Goal: Task Accomplishment & Management: Manage account settings

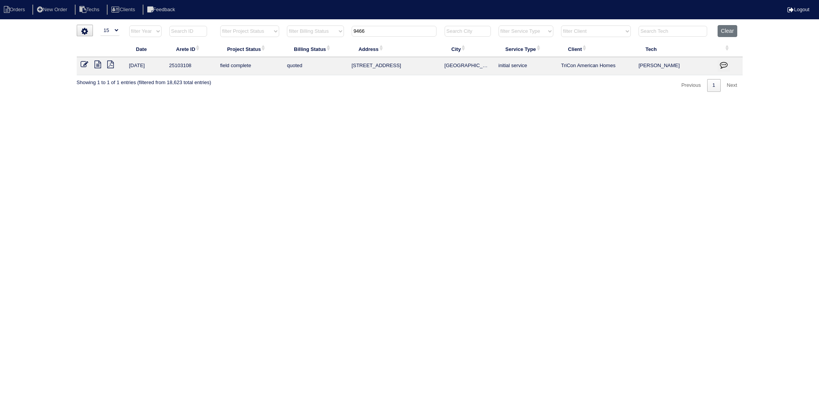
select select "15"
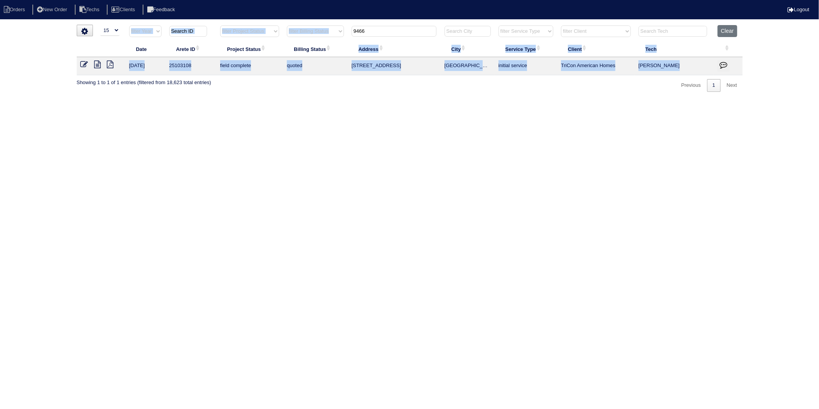
drag, startPoint x: 381, startPoint y: 37, endPoint x: 334, endPoint y: 47, distance: 47.5
click at [334, 47] on table "Date Arete ID Project Status Billing Status Address City Service Type Client Te…" at bounding box center [410, 50] width 666 height 50
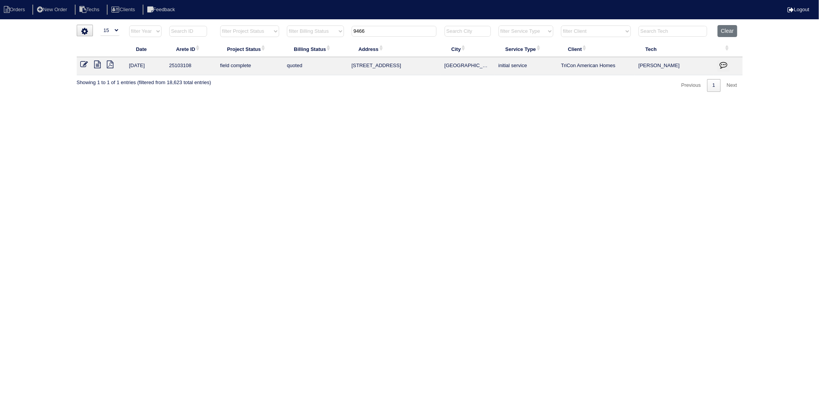
drag, startPoint x: 334, startPoint y: 47, endPoint x: 361, endPoint y: 76, distance: 38.8
click at [346, 99] on html "Orders New Order Techs Clients Feedback Logout Orders New Order Users Clients M…" at bounding box center [409, 49] width 819 height 99
drag, startPoint x: 375, startPoint y: 31, endPoint x: 328, endPoint y: 45, distance: 48.8
click at [328, 45] on table "Date Arete ID Project Status Billing Status Address City Service Type Client Te…" at bounding box center [410, 50] width 666 height 50
type input "1329"
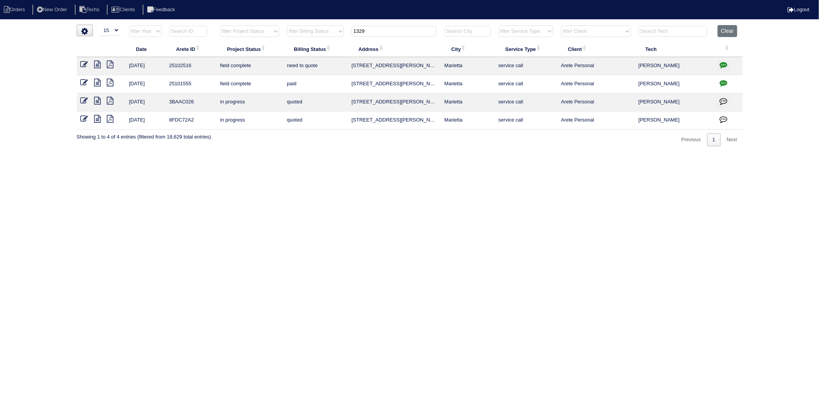
click at [81, 63] on icon at bounding box center [85, 65] width 8 height 8
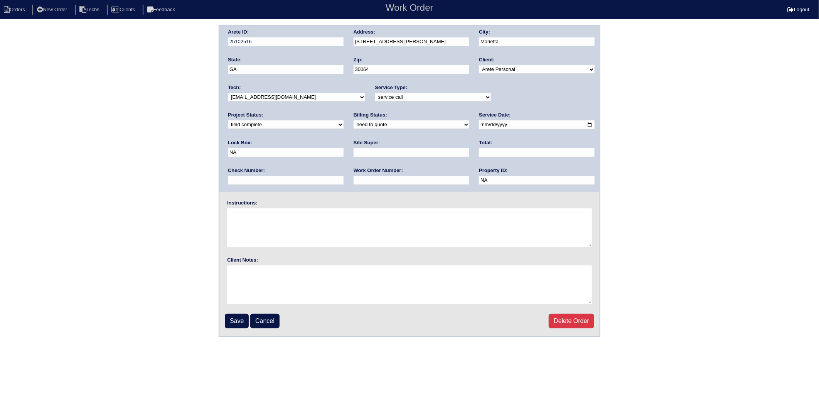
click at [479, 153] on input "text" at bounding box center [537, 152] width 116 height 9
type input "190.00"
click at [354, 125] on select "need to quote quoted need to invoice invoiced paid warranty purchase order need…" at bounding box center [412, 124] width 116 height 8
click at [354, 120] on select "need to quote quoted need to invoice invoiced paid warranty purchase order need…" at bounding box center [412, 124] width 116 height 8
drag, startPoint x: 339, startPoint y: 124, endPoint x: 328, endPoint y: 128, distance: 12.3
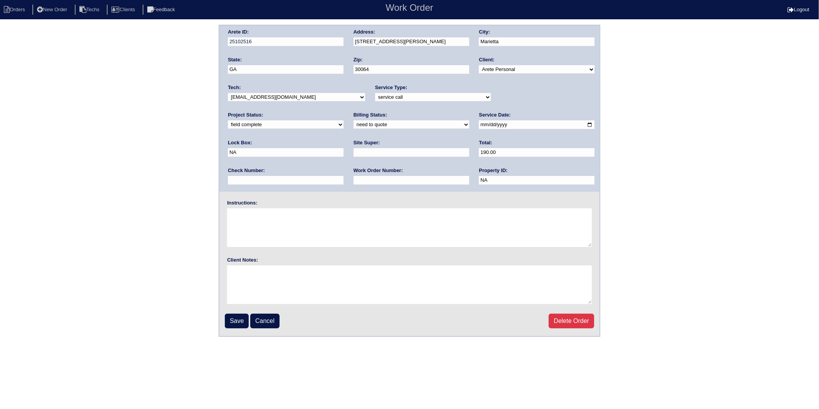
click at [354, 124] on select "need to quote quoted need to invoice invoiced paid warranty purchase order need…" at bounding box center [412, 124] width 116 height 8
select select "paid"
click at [354, 120] on select "need to quote quoted need to invoice invoiced paid warranty purchase order need…" at bounding box center [412, 124] width 116 height 8
click at [344, 176] on input "text" at bounding box center [286, 180] width 116 height 9
type input "21519517"
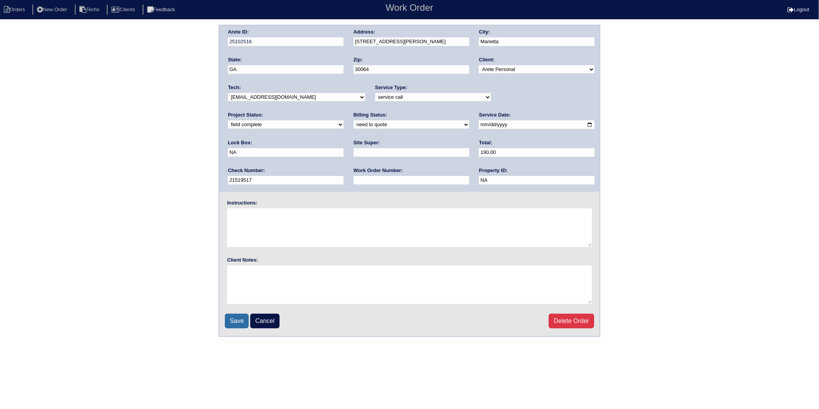
click at [238, 317] on input "Save" at bounding box center [237, 320] width 24 height 15
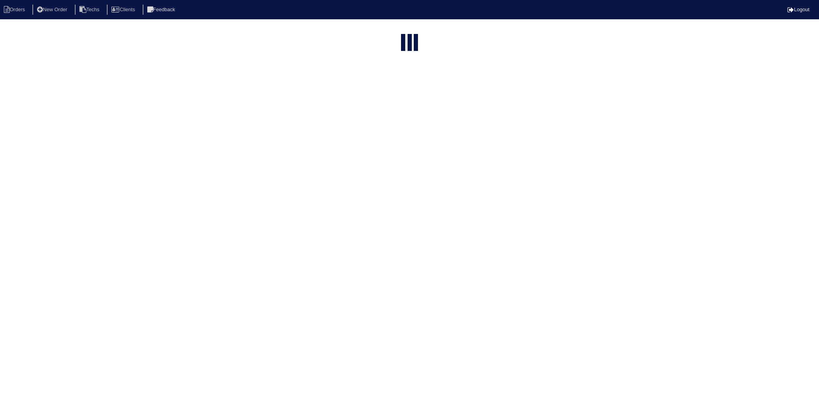
select select "15"
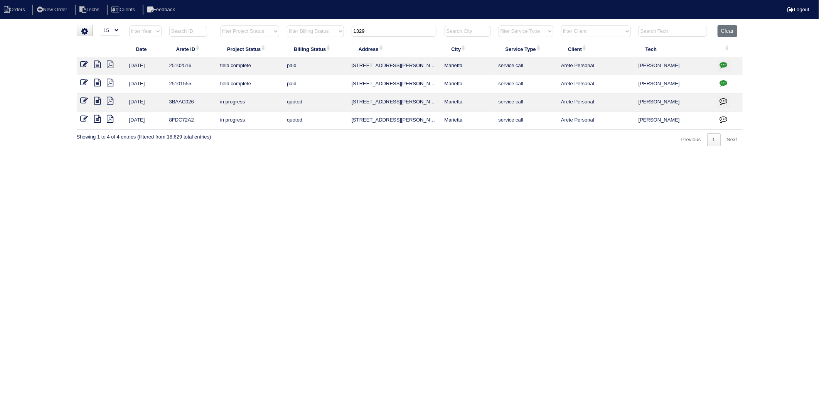
drag, startPoint x: 370, startPoint y: 33, endPoint x: 315, endPoint y: 71, distance: 67.2
click at [318, 59] on table "Date Arete ID Project Status Billing Status Address City Service Type Client Te…" at bounding box center [410, 77] width 666 height 104
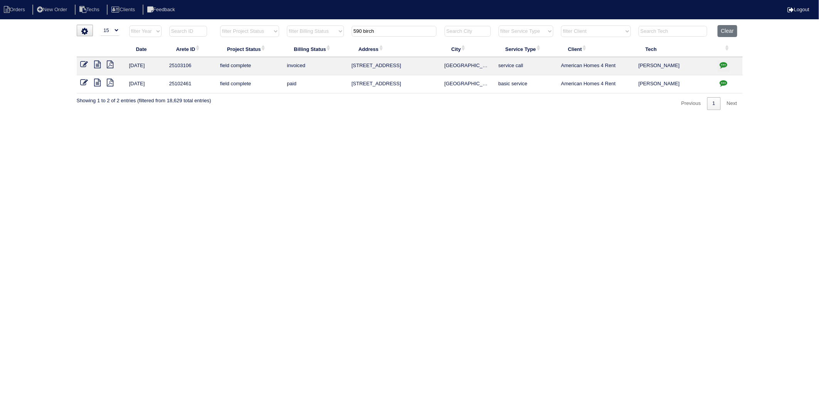
type input "590 birch"
click at [85, 64] on icon at bounding box center [85, 65] width 8 height 8
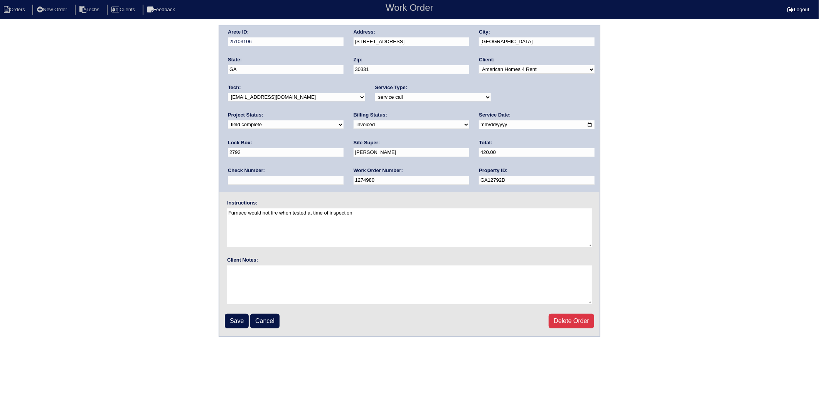
click at [354, 125] on select "need to quote quoted need to invoice invoiced paid warranty purchase order need…" at bounding box center [412, 124] width 116 height 8
select select "paid"
click at [354, 120] on select "need to quote quoted need to invoice invoiced paid warranty purchase order need…" at bounding box center [412, 124] width 116 height 8
click at [344, 176] on input "text" at bounding box center [286, 180] width 116 height 9
type input "62497"
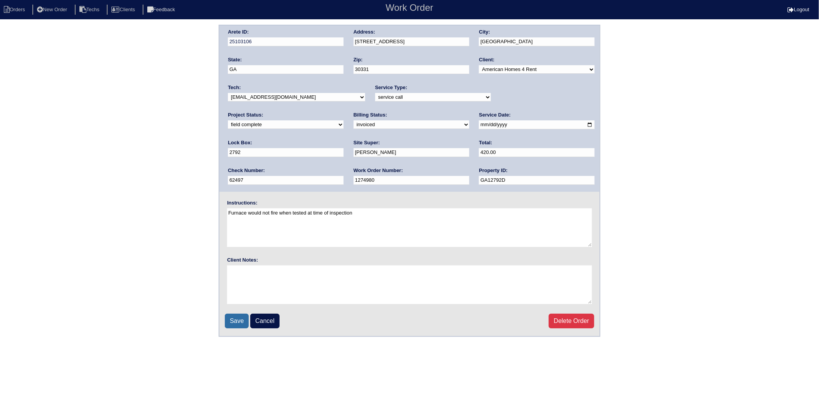
click at [238, 317] on input "Save" at bounding box center [237, 320] width 24 height 15
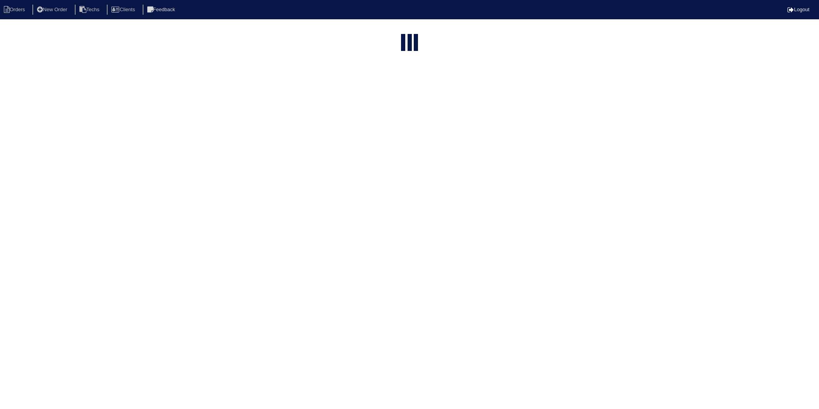
select select "15"
type input "590 birch"
click at [278, 99] on th "filter Project Status -- Any Project Status -- new order assigned in progress f…" at bounding box center [249, 95] width 67 height 16
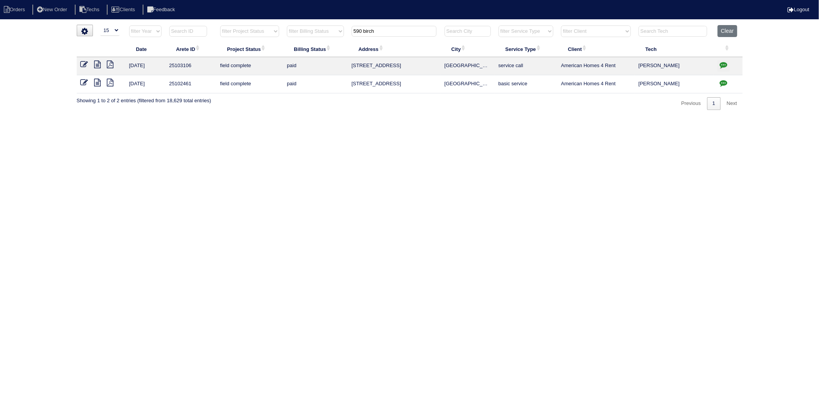
drag, startPoint x: 443, startPoint y: 205, endPoint x: 315, endPoint y: 130, distance: 148.1
click at [440, 118] on html "Orders New Order Techs Clients Feedback Logout Orders New Order Users Clients M…" at bounding box center [409, 59] width 819 height 118
drag, startPoint x: 376, startPoint y: 126, endPoint x: 345, endPoint y: 106, distance: 36.7
click at [376, 118] on html "Orders New Order Techs Clients Feedback Logout Orders New Order Users Clients M…" at bounding box center [409, 59] width 819 height 118
click at [27, 8] on li "Orders" at bounding box center [15, 10] width 31 height 10
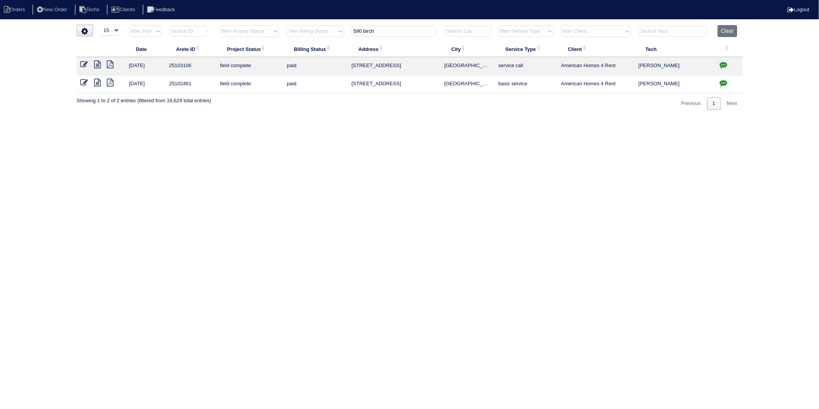
select select "15"
drag, startPoint x: 728, startPoint y: 32, endPoint x: 407, endPoint y: 21, distance: 321.0
click at [727, 31] on button "Clear" at bounding box center [728, 31] width 20 height 12
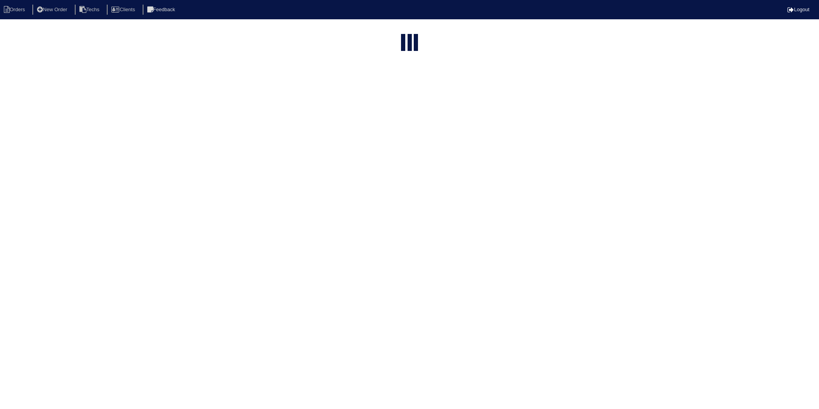
select select "15"
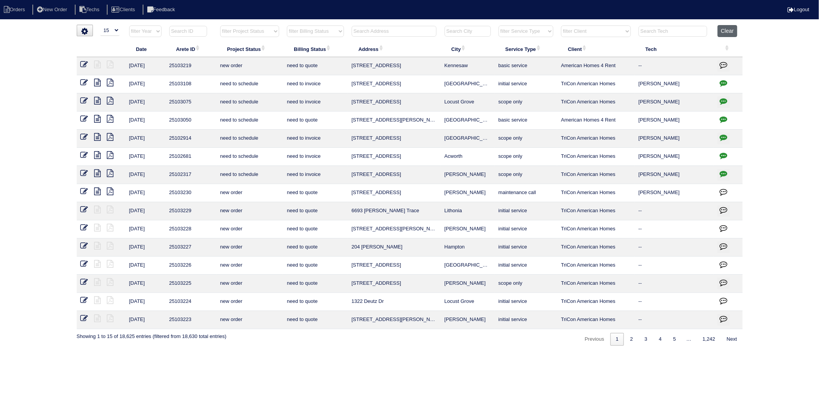
click at [726, 33] on button "Clear" at bounding box center [728, 31] width 20 height 12
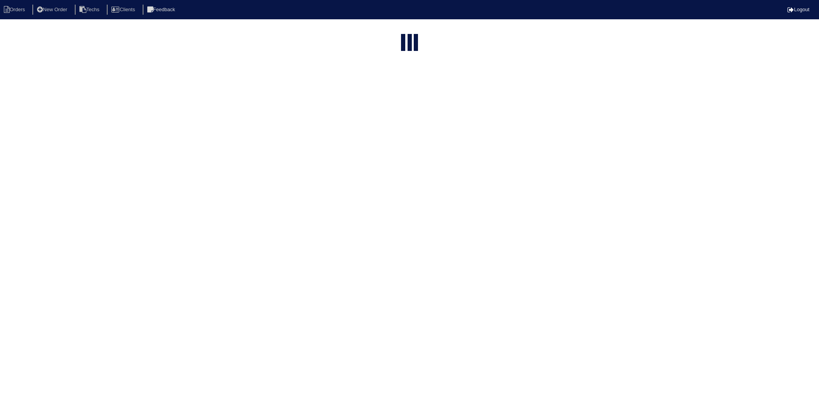
select select "15"
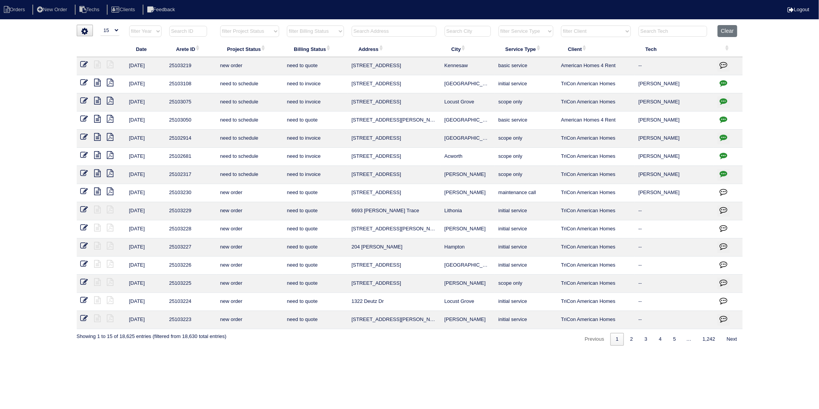
click at [372, 30] on input "text" at bounding box center [394, 31] width 85 height 11
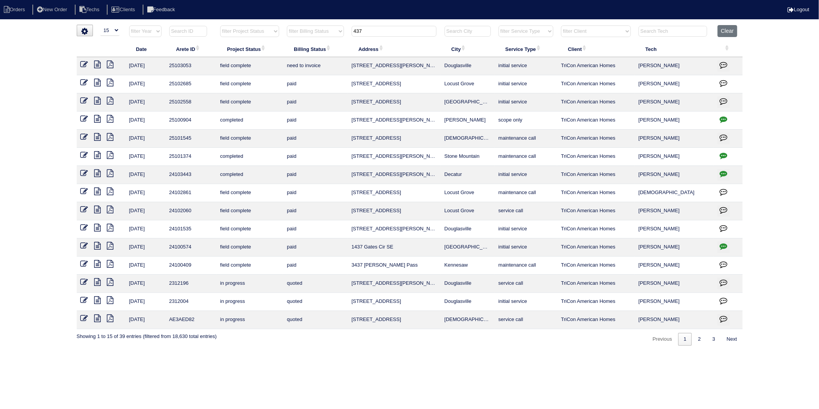
type input "437"
click at [83, 66] on icon at bounding box center [85, 65] width 8 height 8
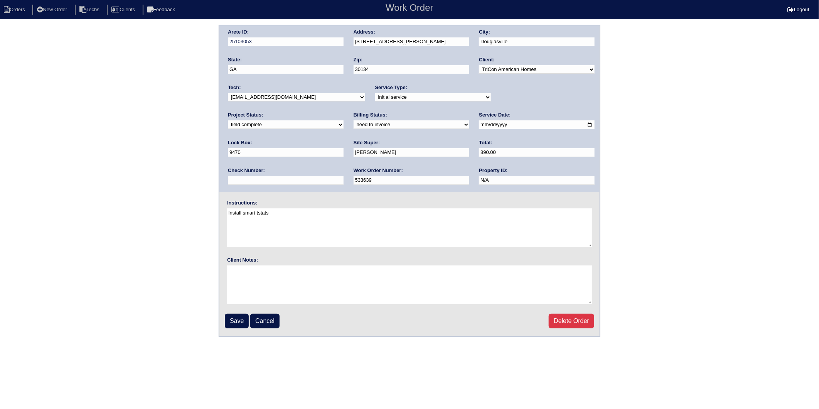
drag, startPoint x: 249, startPoint y: 124, endPoint x: 247, endPoint y: 128, distance: 4.5
click at [354, 124] on select "need to quote quoted need to invoice invoiced paid warranty purchase order need…" at bounding box center [412, 124] width 116 height 8
select select "invoiced"
click at [354, 120] on select "need to quote quoted need to invoice invoiced paid warranty purchase order need…" at bounding box center [412, 124] width 116 height 8
drag, startPoint x: 233, startPoint y: 317, endPoint x: 61, endPoint y: 311, distance: 172.1
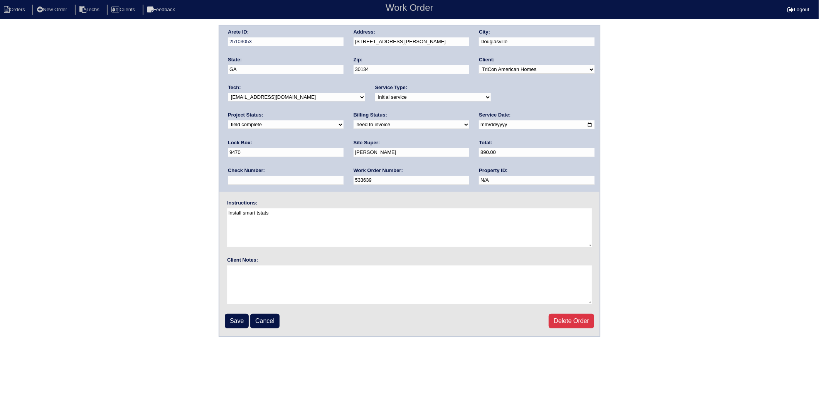
click at [229, 317] on input "Save" at bounding box center [237, 320] width 24 height 15
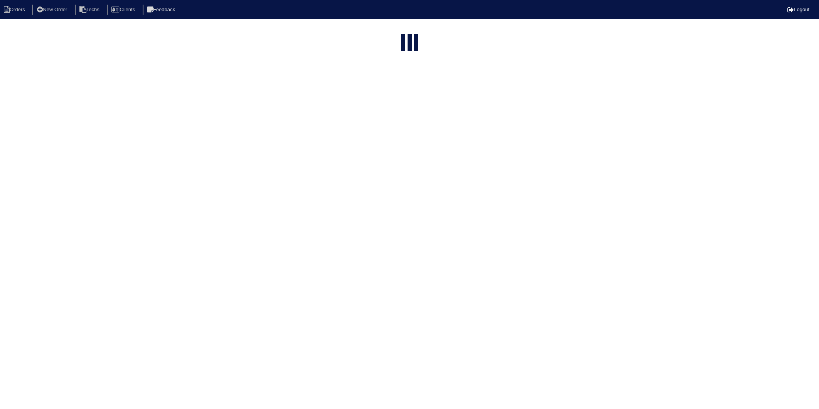
select select "15"
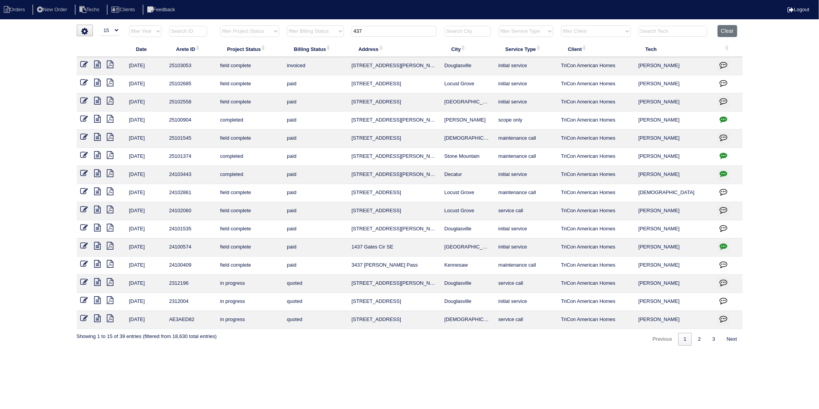
drag, startPoint x: 381, startPoint y: 32, endPoint x: 332, endPoint y: 44, distance: 50.4
click at [332, 44] on table "Date Arete ID Project Status Billing Status Address City Service Type Client Te…" at bounding box center [410, 177] width 666 height 304
type input "31"
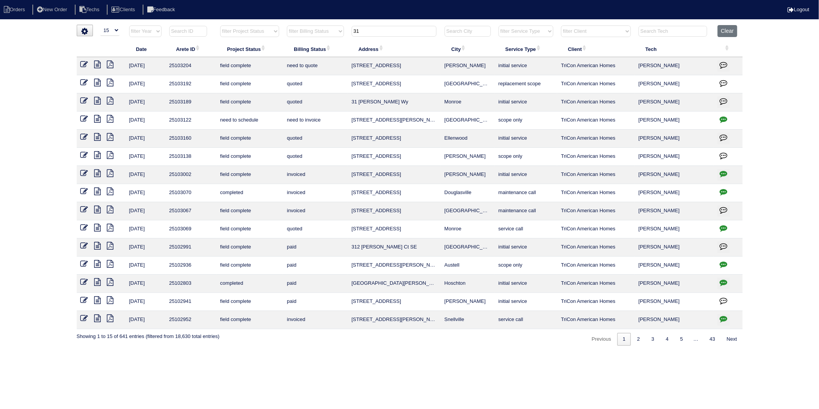
click at [83, 101] on icon at bounding box center [85, 101] width 8 height 8
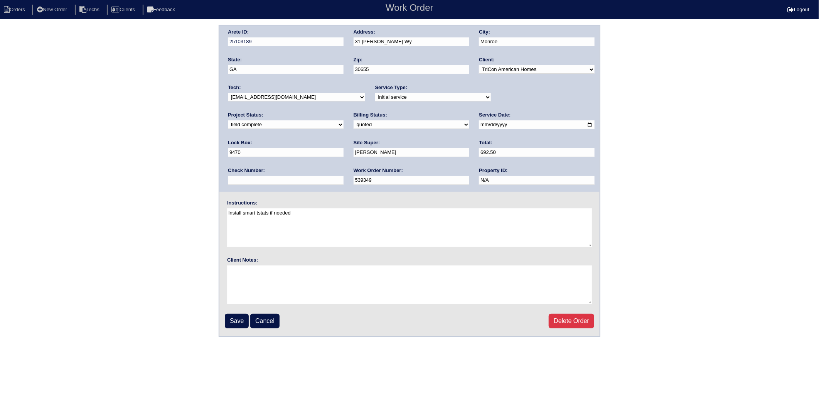
click at [354, 126] on select "need to quote quoted need to invoice invoiced paid warranty purchase order need…" at bounding box center [412, 124] width 116 height 8
select select "invoiced"
click at [354, 120] on select "need to quote quoted need to invoice invoiced paid warranty purchase order need…" at bounding box center [412, 124] width 116 height 8
click at [234, 320] on input "Save" at bounding box center [237, 320] width 24 height 15
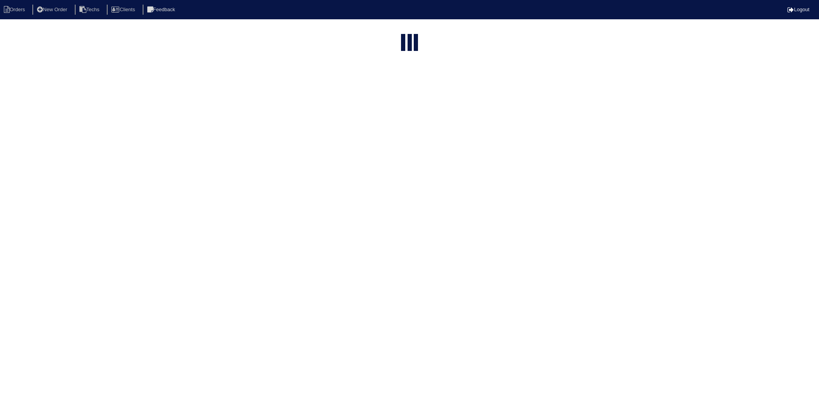
select select "15"
type input "31"
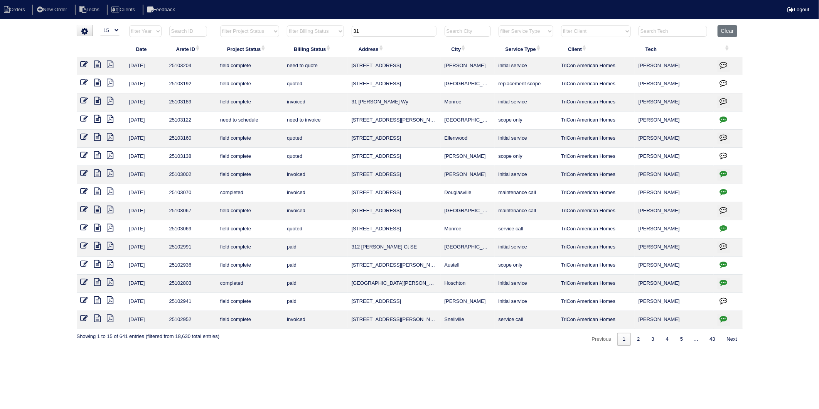
click at [98, 103] on icon at bounding box center [97, 101] width 7 height 8
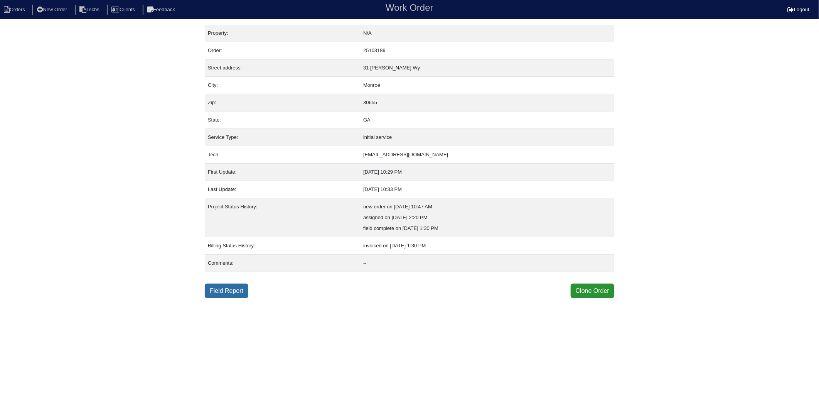
click at [233, 293] on link "Field Report" at bounding box center [227, 290] width 44 height 15
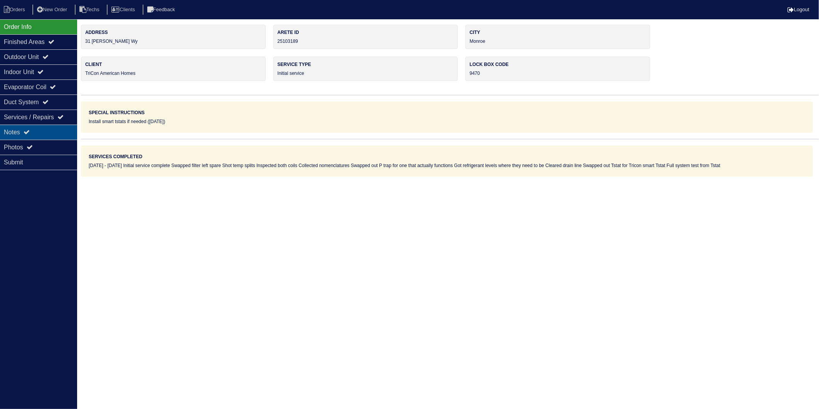
click at [17, 133] on div "Notes" at bounding box center [38, 132] width 77 height 15
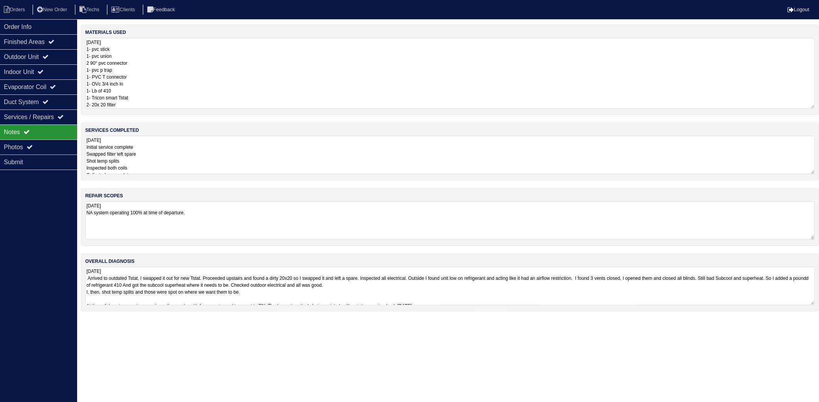
click at [136, 62] on textarea "9.2.25 1- pvc stick 1- pvc union 2 90° pvc connector 1- pvc p trap 1- PVC T con…" at bounding box center [450, 73] width 730 height 71
click at [170, 147] on textarea "9.2.25 Initial service complete Swapped filter left spare Shot temp splits Insp…" at bounding box center [450, 155] width 730 height 39
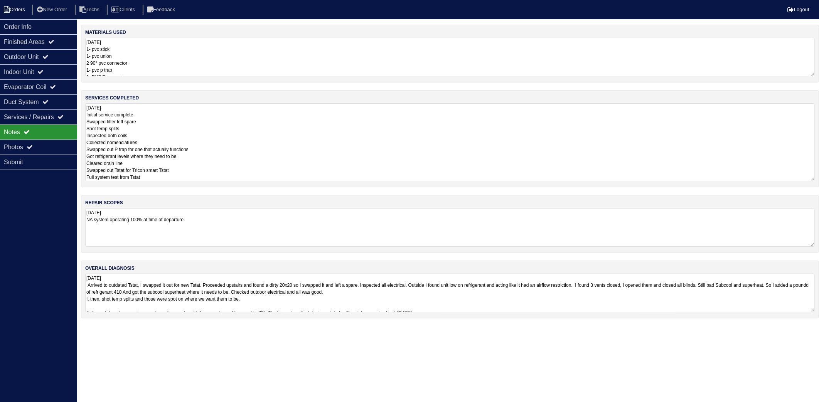
click at [13, 8] on li "Orders" at bounding box center [15, 10] width 31 height 10
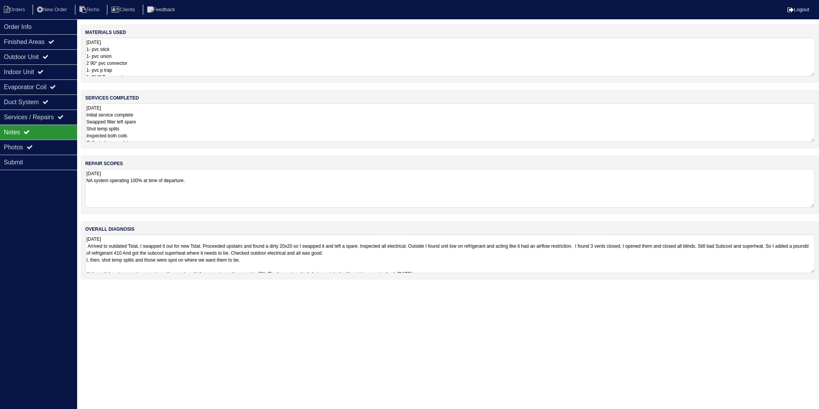
select select "15"
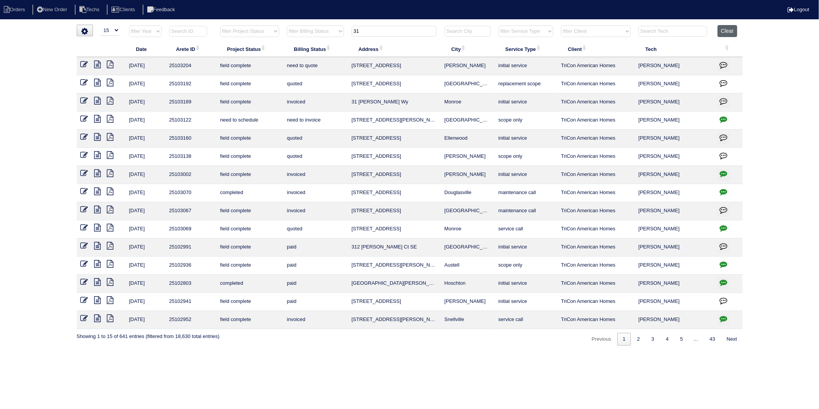
click at [735, 29] on button "Clear" at bounding box center [728, 31] width 20 height 12
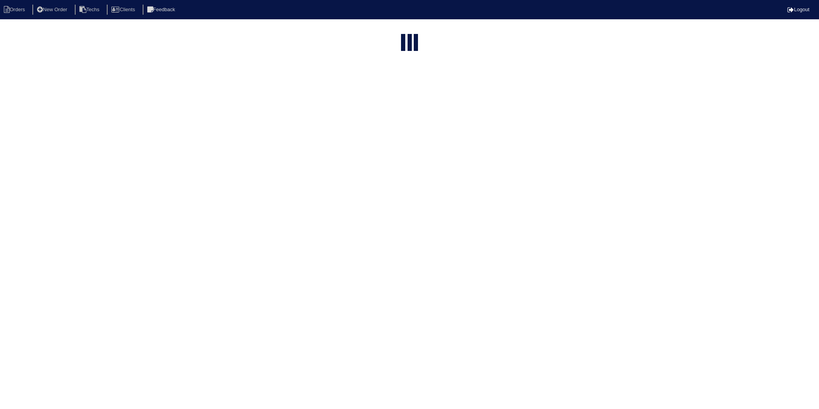
select select "15"
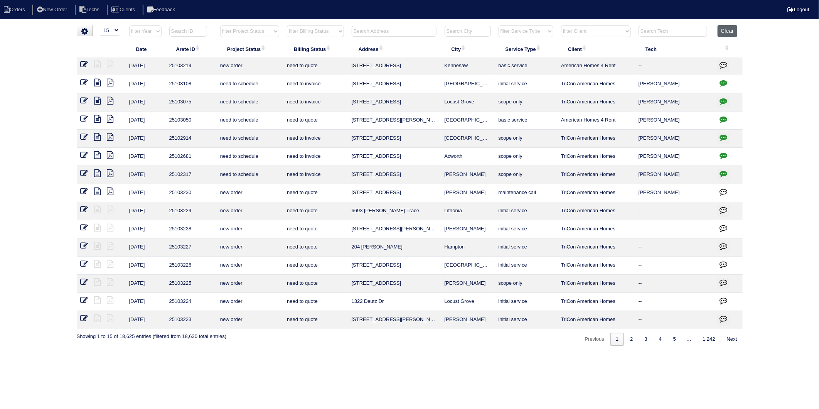
click at [730, 29] on button "Clear" at bounding box center [728, 31] width 20 height 12
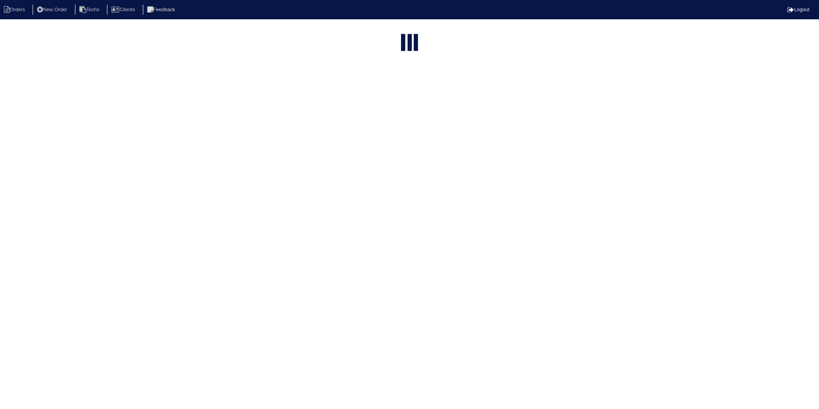
select select "15"
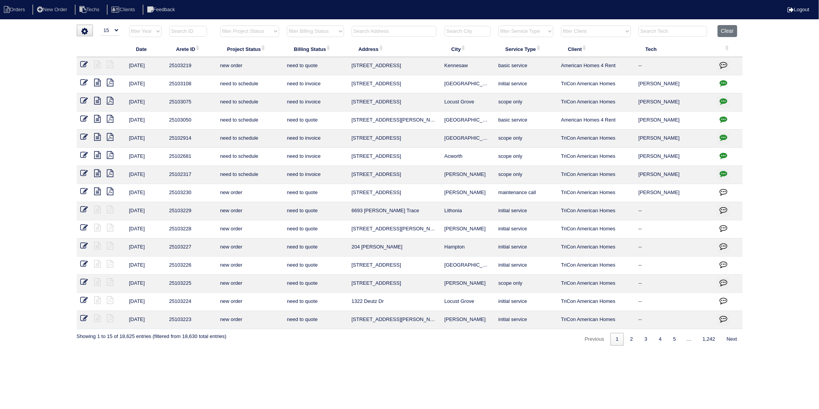
click at [363, 29] on input "text" at bounding box center [394, 31] width 85 height 11
type input "793"
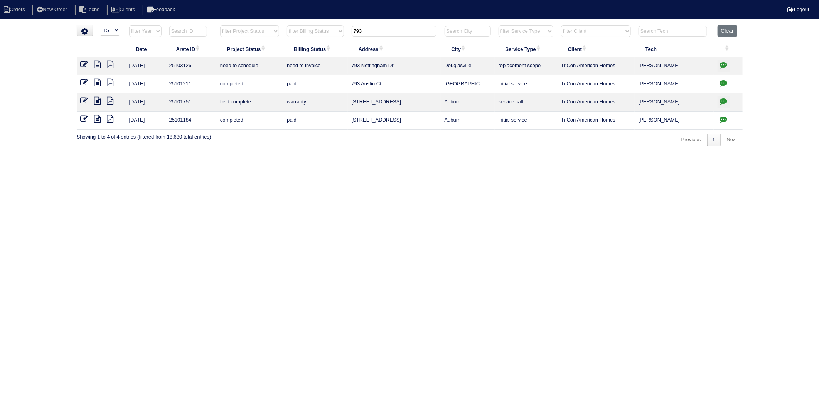
click at [87, 62] on icon at bounding box center [85, 65] width 8 height 8
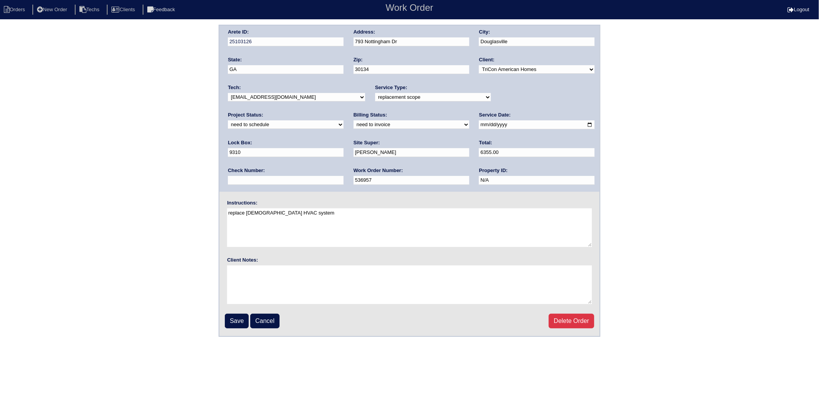
drag, startPoint x: 506, startPoint y: 98, endPoint x: 503, endPoint y: 101, distance: 4.4
click at [344, 120] on select "new order assigned in progress field complete need to schedule admin review arc…" at bounding box center [286, 124] width 116 height 8
select select "completed"
click at [344, 120] on select "new order assigned in progress field complete need to schedule admin review arc…" at bounding box center [286, 124] width 116 height 8
click at [354, 125] on select "need to quote quoted need to invoice invoiced paid warranty purchase order need…" at bounding box center [412, 124] width 116 height 8
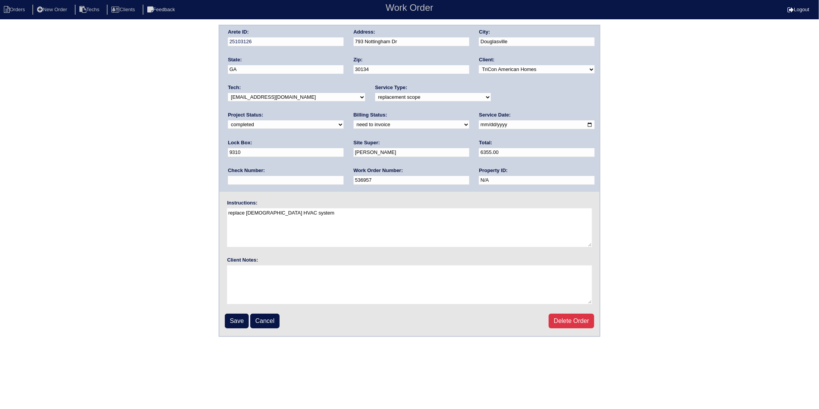
select select "invoiced"
click at [354, 120] on select "need to quote quoted need to invoice invoiced paid warranty purchase order need…" at bounding box center [412, 124] width 116 height 8
click at [236, 316] on input "Save" at bounding box center [237, 320] width 24 height 15
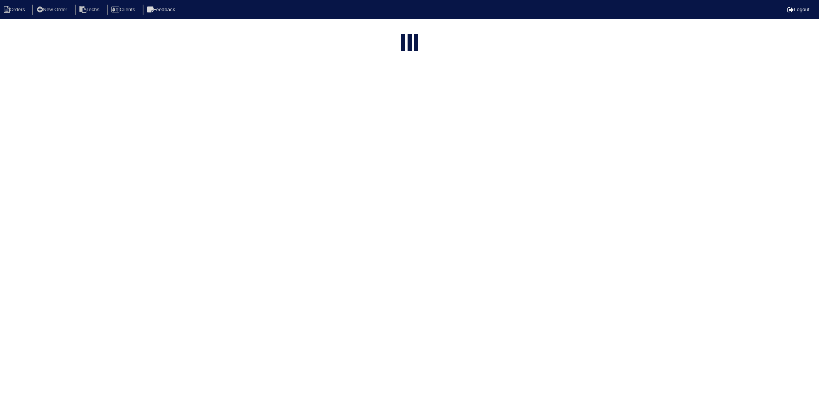
select select "15"
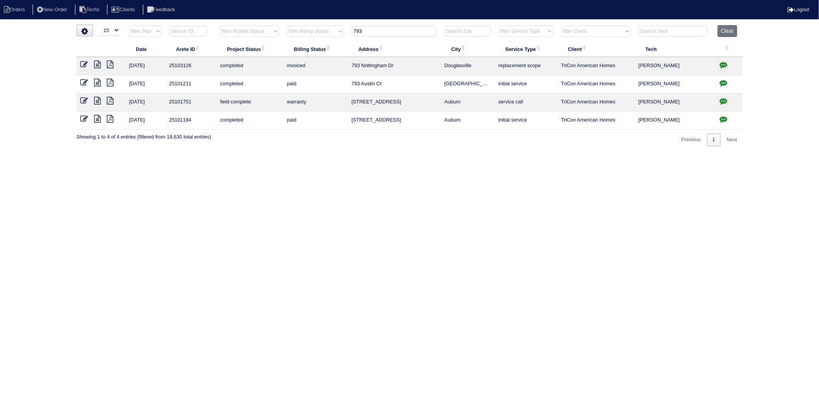
drag, startPoint x: 541, startPoint y: 203, endPoint x: 647, endPoint y: 147, distance: 119.5
click at [544, 154] on html "Orders New Order Techs Clients Feedback Logout Orders New Order Users Clients M…" at bounding box center [409, 77] width 819 height 154
click at [723, 66] on icon "button" at bounding box center [724, 65] width 8 height 8
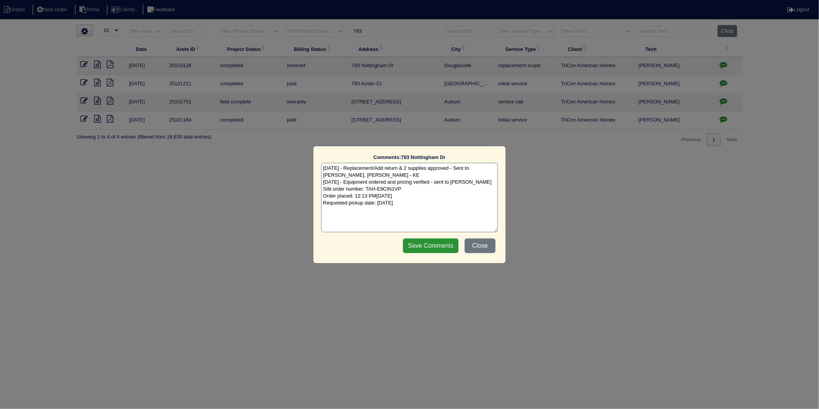
click at [430, 205] on textarea "[DATE] - Replacement/Add return & 2 supplies approved - Sent to [PERSON_NAME], …" at bounding box center [409, 197] width 177 height 69
type textarea "[DATE] - Replacement/Add return & 2 supplies approved - Sent to [PERSON_NAME], …"
click at [429, 249] on input "Save Comments" at bounding box center [431, 245] width 56 height 15
